Goal: Information Seeking & Learning: Learn about a topic

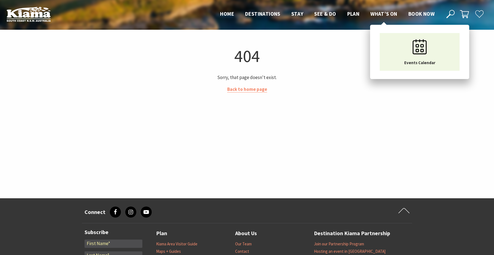
click at [376, 15] on span "What’s On" at bounding box center [383, 13] width 27 height 7
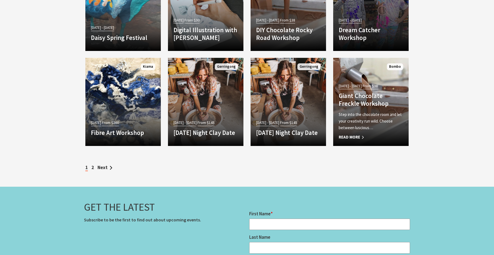
scroll to position [1844, 0]
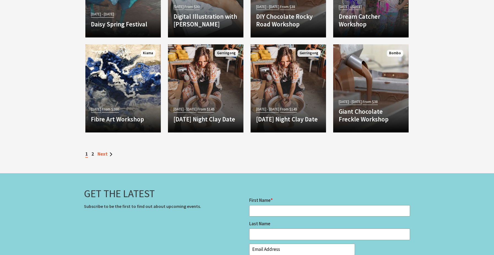
click at [101, 155] on link "Next" at bounding box center [104, 154] width 15 height 6
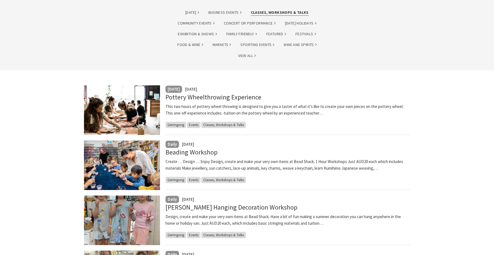
scroll to position [83, 0]
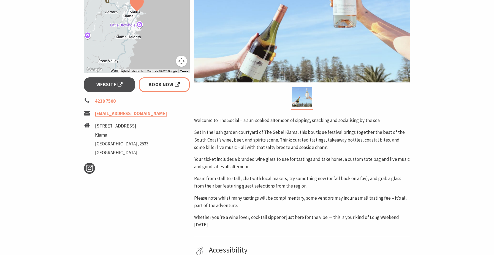
scroll to position [165, 0]
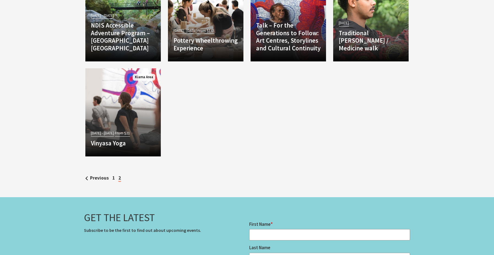
scroll to position [1459, 0]
